Goal: Task Accomplishment & Management: Manage account settings

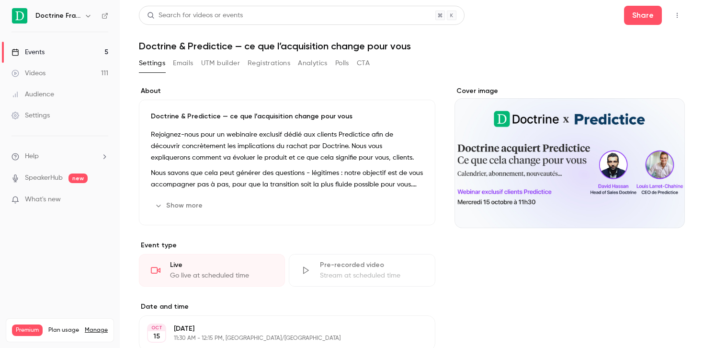
click at [43, 47] on link "Events 5" at bounding box center [60, 52] width 120 height 21
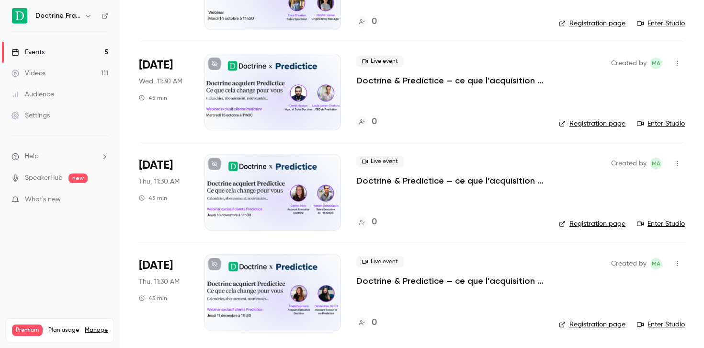
scroll to position [218, 0]
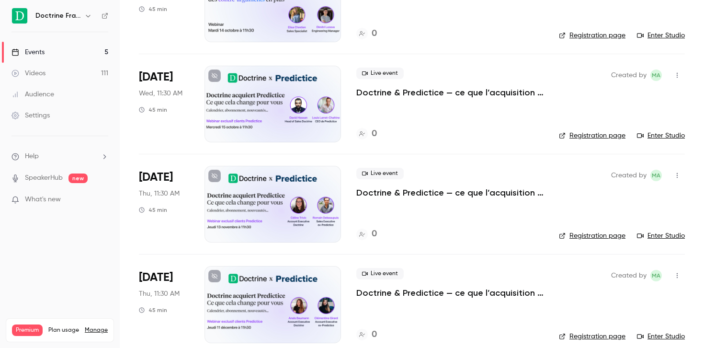
click at [447, 92] on p "Doctrine & Predictice — ce que l’acquisition change pour vous" at bounding box center [449, 92] width 187 height 11
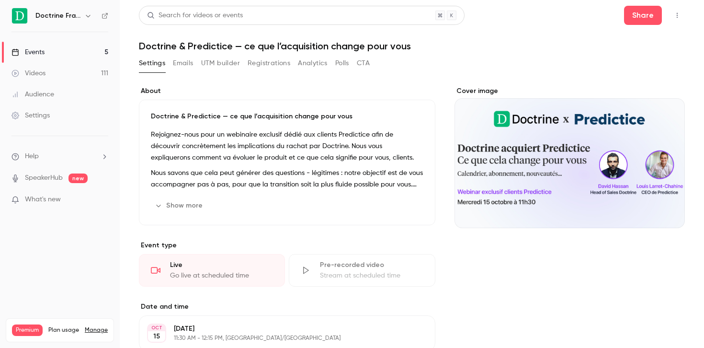
click at [348, 122] on div "Doctrine & Predictice — ce que l’acquisition change pour vous Rejoignez-nous po…" at bounding box center [287, 163] width 297 height 126
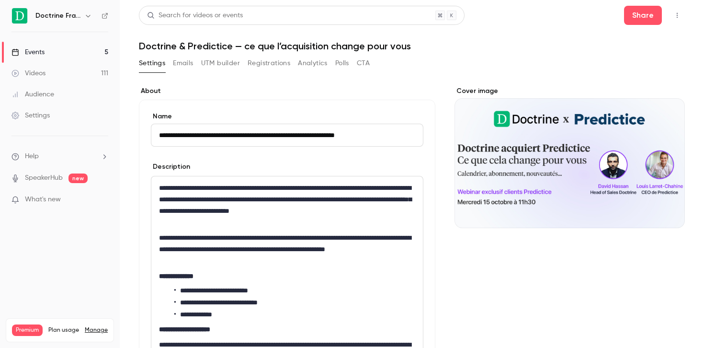
type input "**********"
click at [425, 102] on div "**********" at bounding box center [287, 271] width 297 height 342
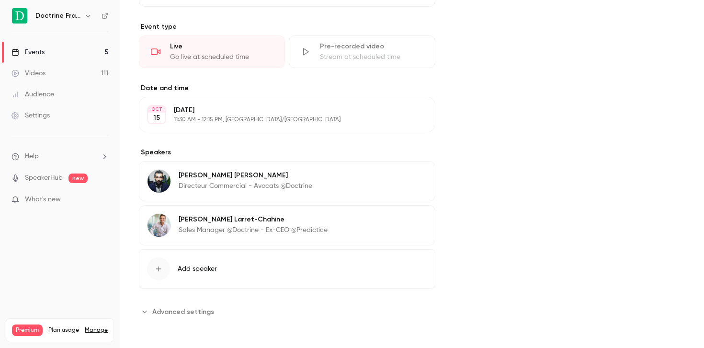
scroll to position [188, 0]
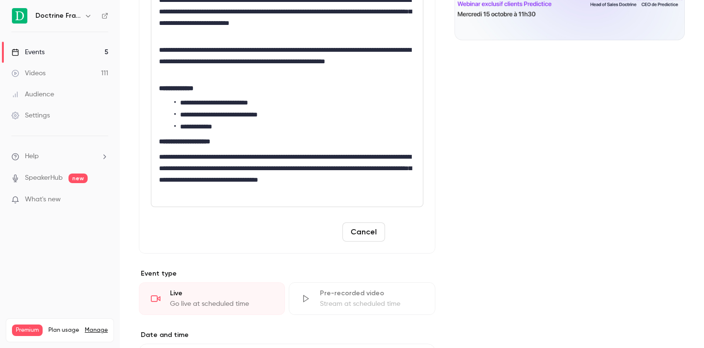
click at [404, 225] on button "Save" at bounding box center [406, 231] width 34 height 19
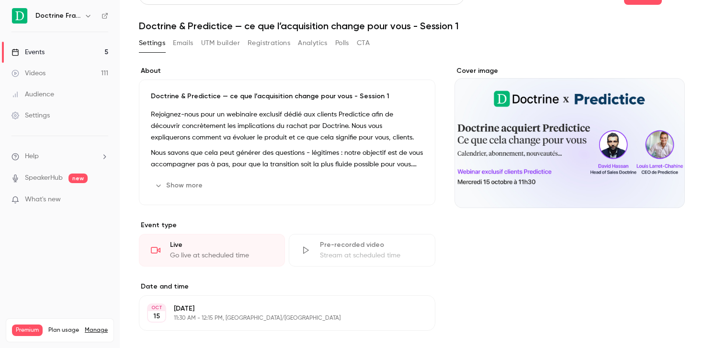
scroll to position [0, 0]
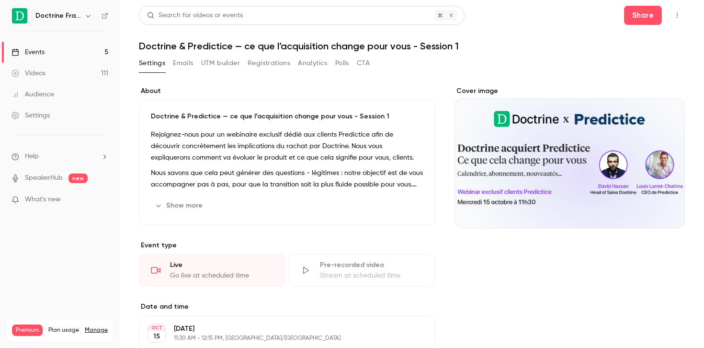
click at [42, 111] on div "Settings" at bounding box center [30, 116] width 38 height 10
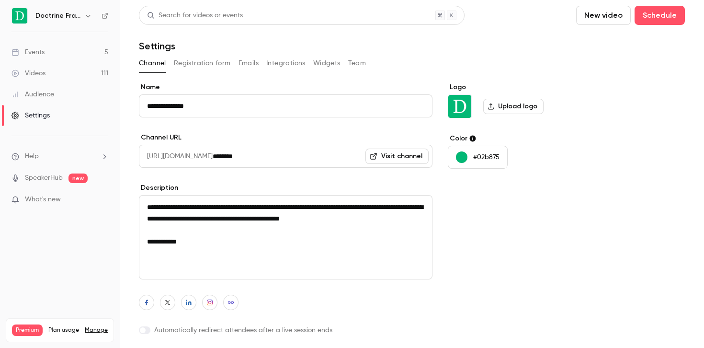
click at [51, 46] on link "Events 5" at bounding box center [60, 52] width 120 height 21
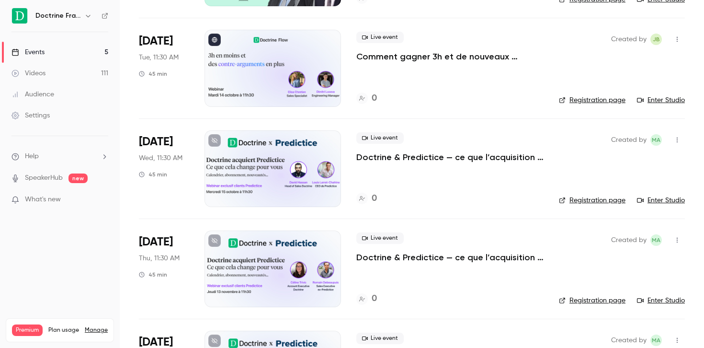
scroll to position [229, 0]
